Goal: Transaction & Acquisition: Obtain resource

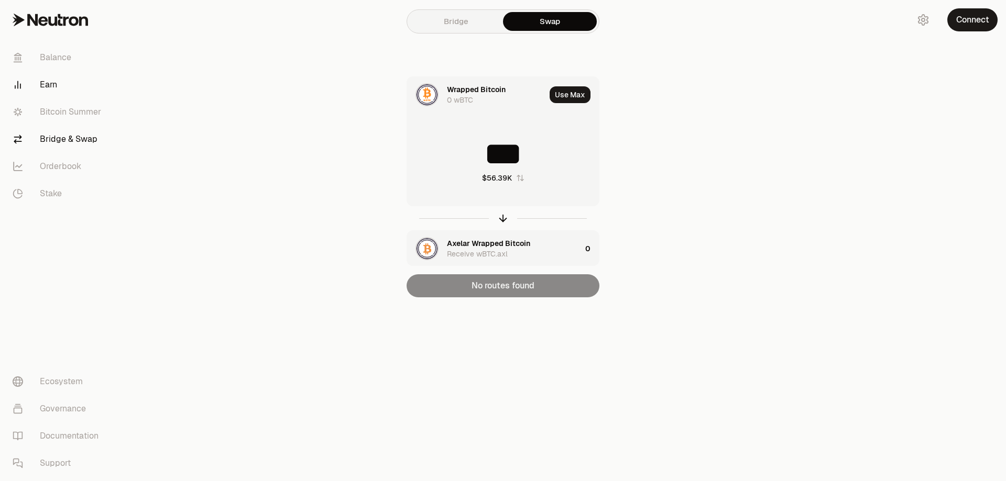
click at [53, 85] on link "Earn" at bounding box center [58, 84] width 109 height 27
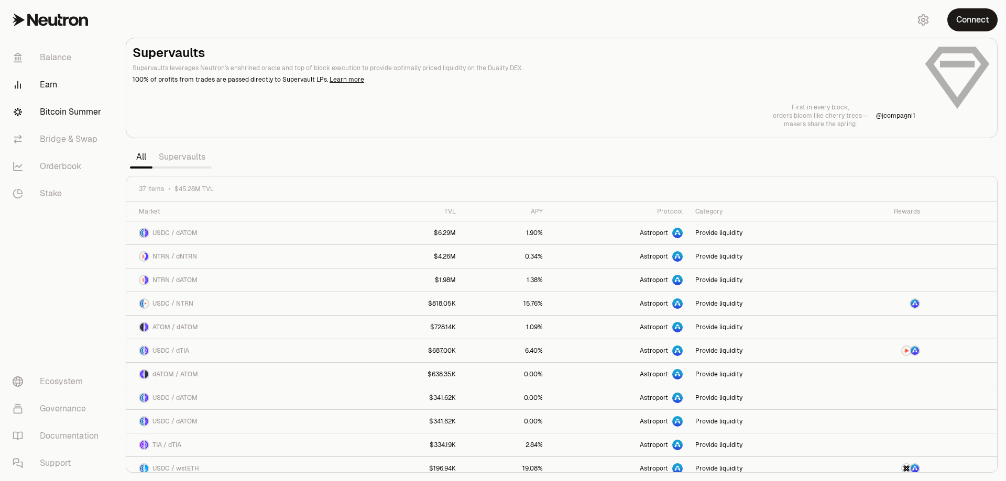
click at [81, 109] on link "Bitcoin Summer" at bounding box center [58, 111] width 109 height 27
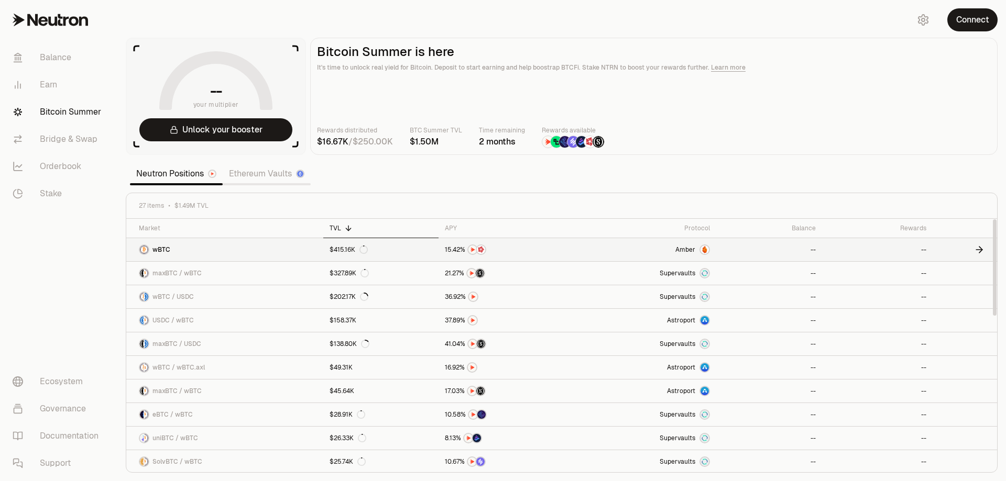
click at [409, 249] on link "$415.16K" at bounding box center [380, 249] width 115 height 23
click at [980, 251] on icon at bounding box center [979, 250] width 10 height 10
click at [298, 370] on link "wBTC / wBTC.axl" at bounding box center [224, 367] width 197 height 23
